Goal: Find contact information: Find contact information

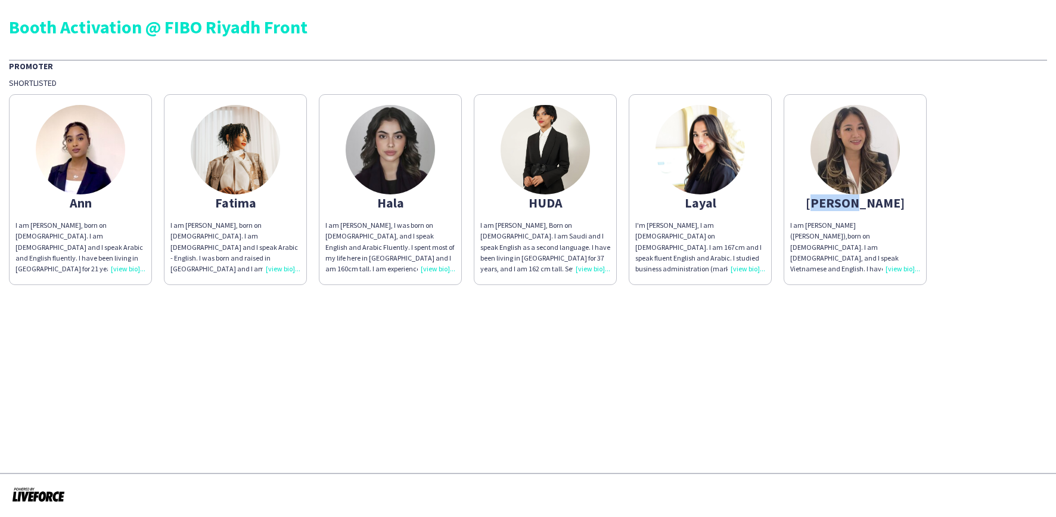
drag, startPoint x: 883, startPoint y: 204, endPoint x: 832, endPoint y: 204, distance: 50.1
click at [832, 204] on div "[PERSON_NAME]" at bounding box center [855, 202] width 130 height 11
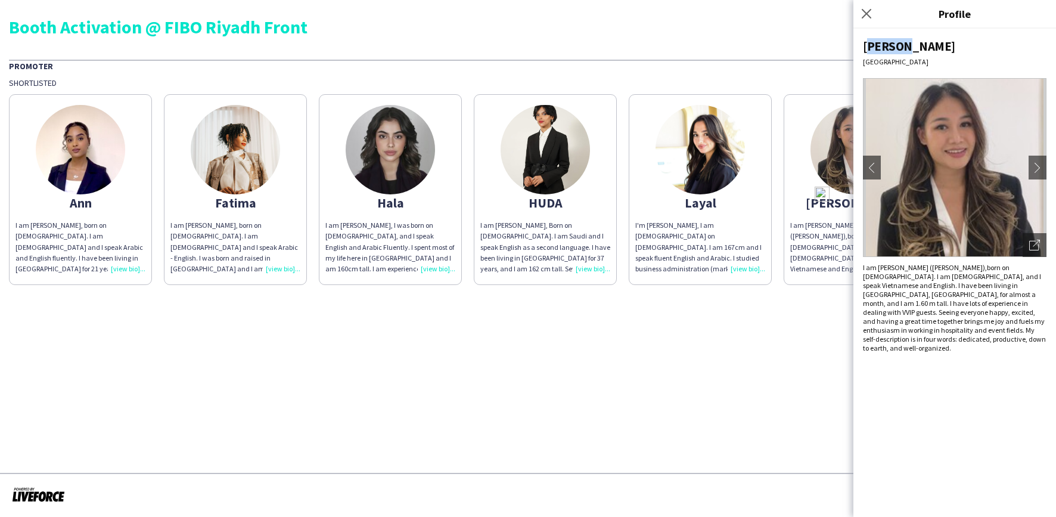
drag, startPoint x: 900, startPoint y: 44, endPoint x: 864, endPoint y: 45, distance: 35.8
click at [864, 45] on div "[PERSON_NAME]" at bounding box center [955, 46] width 184 height 16
copy div "[PERSON_NAME]"
click at [892, 285] on div "I am [PERSON_NAME] ([PERSON_NAME]),born on [DEMOGRAPHIC_DATA]. I am [DEMOGRAPHI…" at bounding box center [955, 307] width 184 height 89
click at [869, 16] on icon at bounding box center [865, 13] width 11 height 11
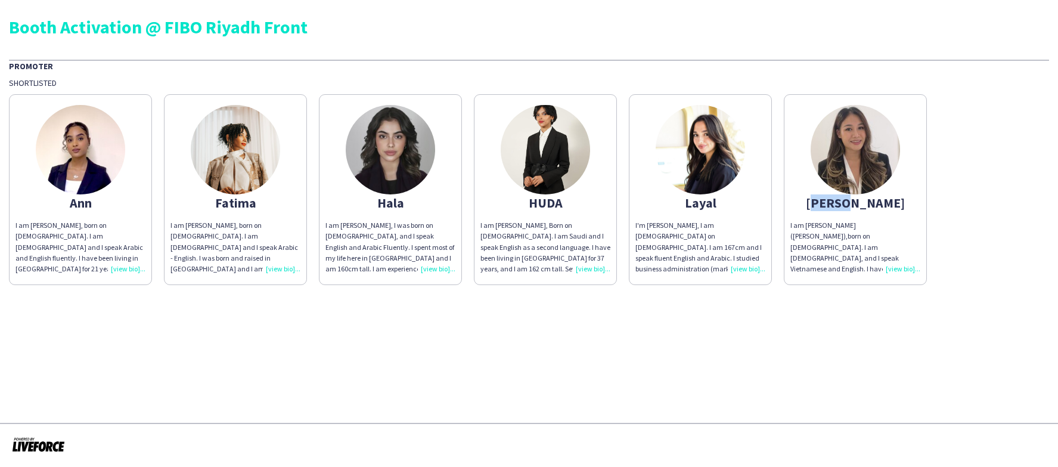
drag, startPoint x: 834, startPoint y: 205, endPoint x: 873, endPoint y: 204, distance: 39.3
click at [873, 204] on div "[PERSON_NAME]" at bounding box center [855, 202] width 130 height 11
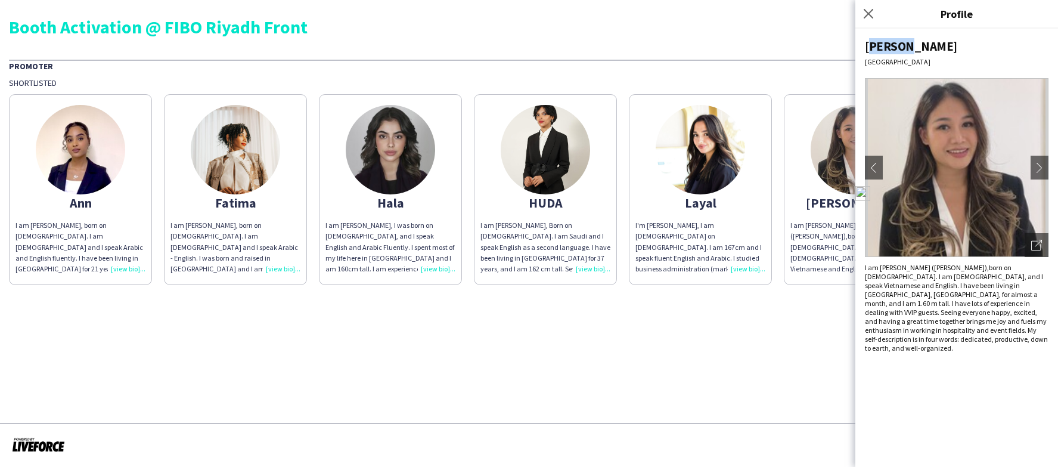
drag, startPoint x: 865, startPoint y: 48, endPoint x: 901, endPoint y: 48, distance: 36.4
click at [901, 48] on div "[PERSON_NAME]" at bounding box center [957, 46] width 184 height 16
copy div "[PERSON_NAME]"
click at [766, 358] on app-share-pages "Booth Activation @ FIBO Riyadh Front Promoter Shortlisted [PERSON_NAME] am [PER…" at bounding box center [529, 233] width 1058 height 467
